Goal: Information Seeking & Learning: Find specific fact

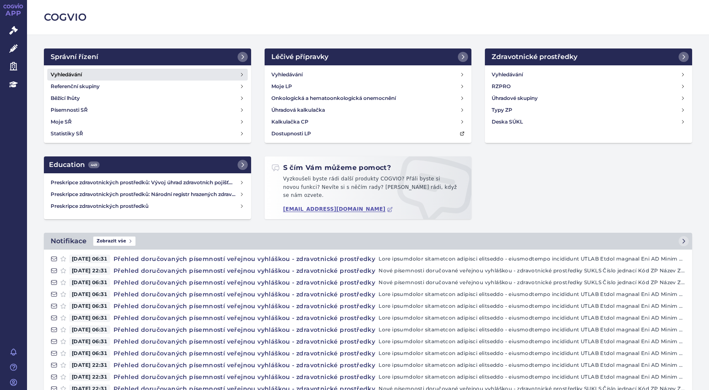
click at [76, 76] on h4 "Vyhledávání" at bounding box center [66, 74] width 31 height 8
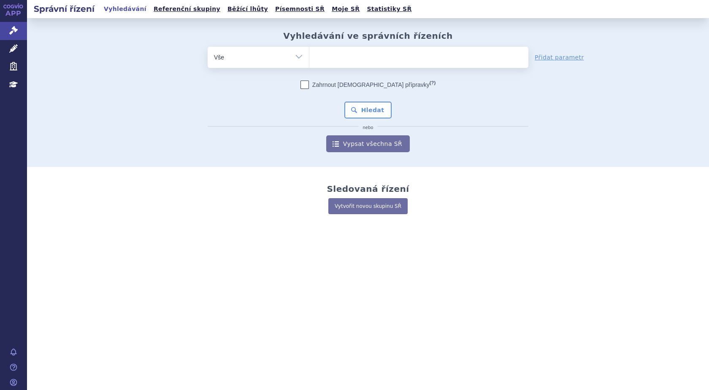
drag, startPoint x: 327, startPoint y: 57, endPoint x: 312, endPoint y: 65, distance: 16.6
click at [326, 58] on ul at bounding box center [418, 56] width 219 height 18
click at [309, 58] on select at bounding box center [309, 56] width 0 height 21
paste input "SUKLS166659/2025"
type input "SUKLS166659/2025"
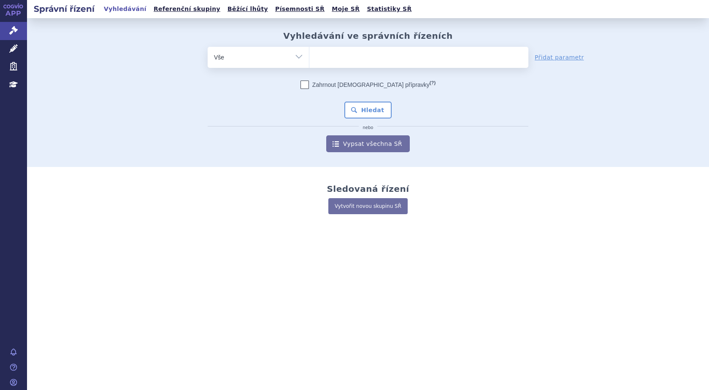
select select "SUKLS166659/2025"
click at [361, 109] on button "Hledat" at bounding box center [368, 110] width 48 height 17
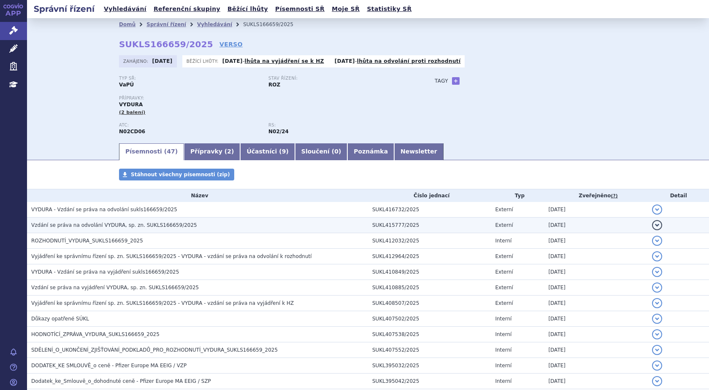
click at [78, 225] on span "Vzdání se práva na odvolání VYDURA, sp. zn. SUKLS166659/2025" at bounding box center [114, 225] width 166 height 6
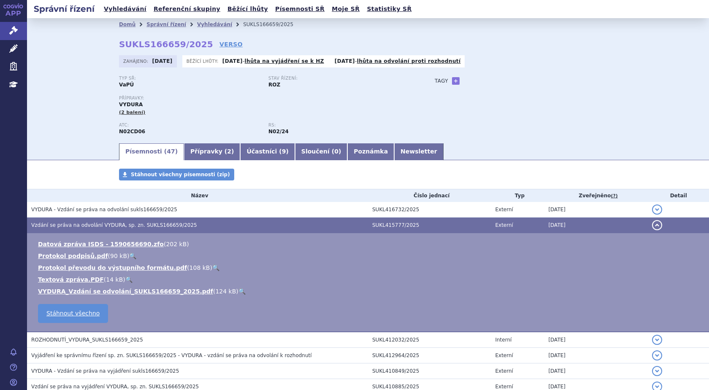
click at [238, 291] on link "🔍" at bounding box center [241, 291] width 7 height 7
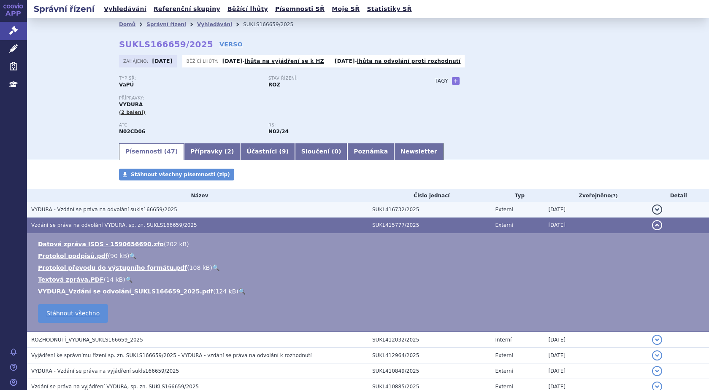
click at [74, 210] on span "VYDURA - Vzdání se práva na odvolání sukls166659/2025" at bounding box center [104, 210] width 146 height 6
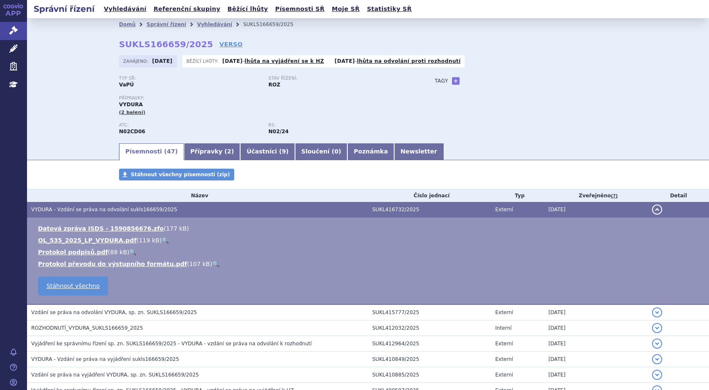
click at [162, 240] on link "🔍" at bounding box center [165, 240] width 7 height 7
click at [121, 11] on link "Vyhledávání" at bounding box center [125, 8] width 48 height 11
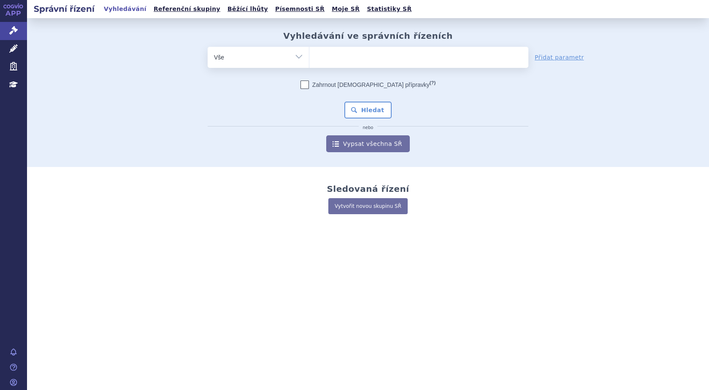
click at [319, 62] on li at bounding box center [318, 56] width 5 height 12
click at [309, 62] on select at bounding box center [309, 56] width 0 height 21
paste input "SUKLS314655/2024"
type input "SUKLS314655/2024"
select select "SUKLS314655/2024"
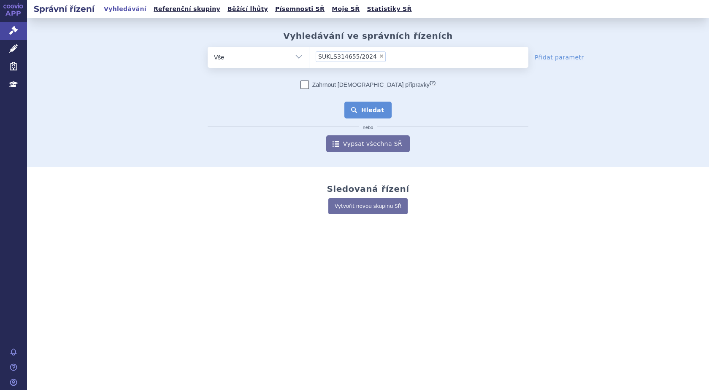
click at [373, 104] on button "Hledat" at bounding box center [368, 110] width 48 height 17
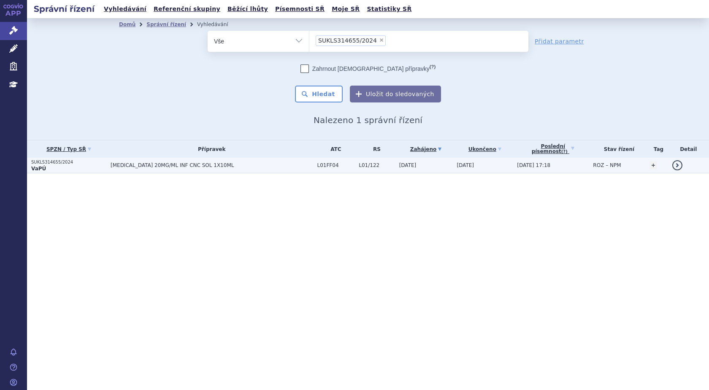
click at [41, 164] on p "SUKLS314655/2024" at bounding box center [68, 163] width 75 height 6
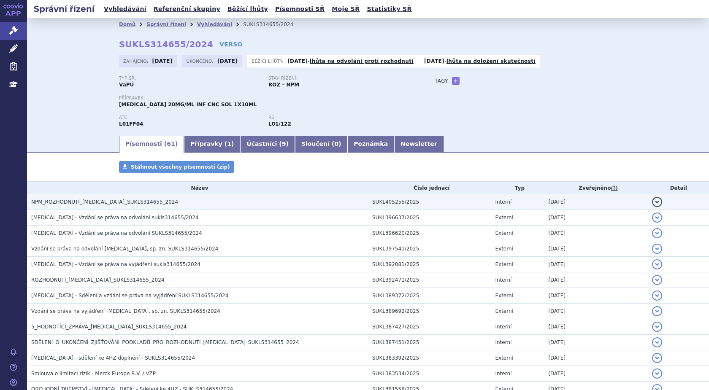
click at [95, 202] on span "NPM_ROZHODNUTÍ_BAVENCIO_SUKLS314655_2024" at bounding box center [104, 202] width 147 height 6
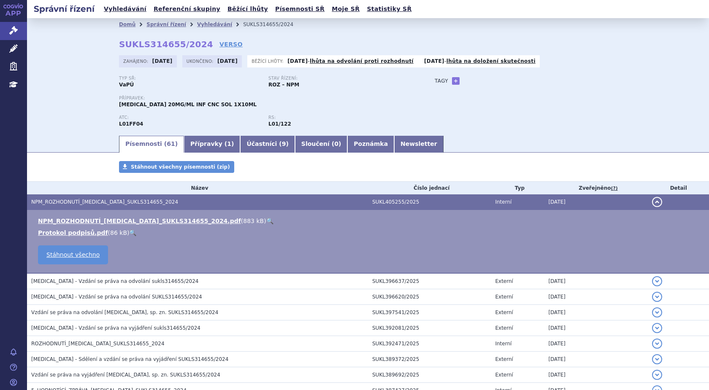
click at [266, 222] on link "🔍" at bounding box center [269, 221] width 7 height 7
drag, startPoint x: 196, startPoint y: 23, endPoint x: 201, endPoint y: 22, distance: 5.5
click at [197, 23] on link "Vyhledávání" at bounding box center [214, 25] width 35 height 6
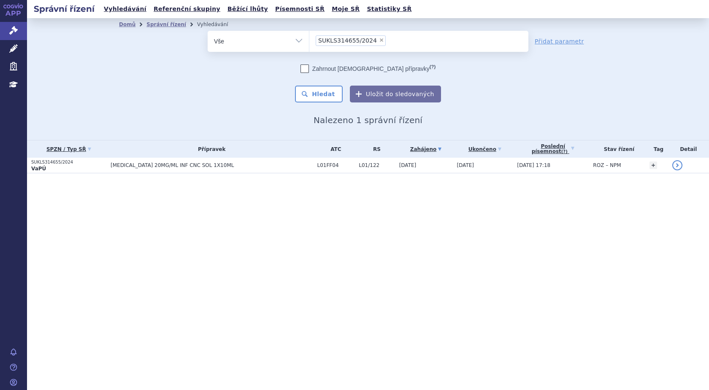
click at [379, 39] on span "×" at bounding box center [381, 40] width 5 height 5
click at [309, 39] on select "SUKLS314655/2024" at bounding box center [309, 40] width 0 height 21
select select
type input "SUKLS309877/2024"
select select "SUKLS309877/2024"
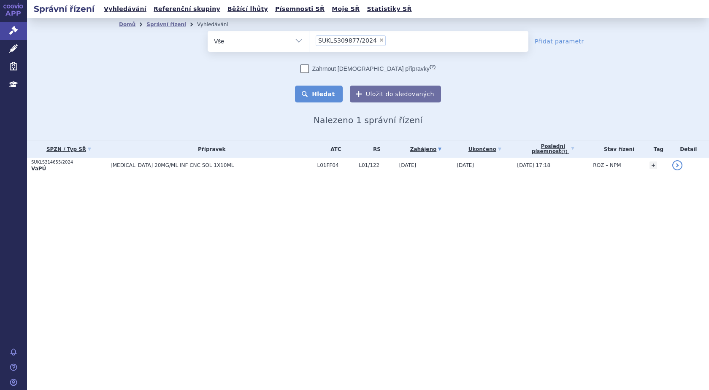
click at [324, 93] on button "Hledat" at bounding box center [319, 94] width 48 height 17
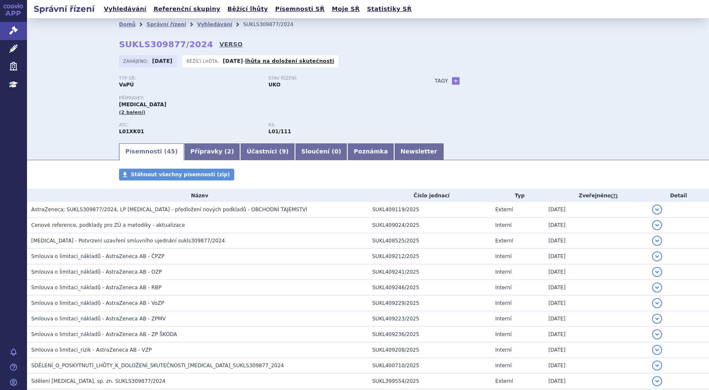
click at [219, 45] on link "VERSO" at bounding box center [230, 44] width 23 height 8
